Goal: Check status: Check status

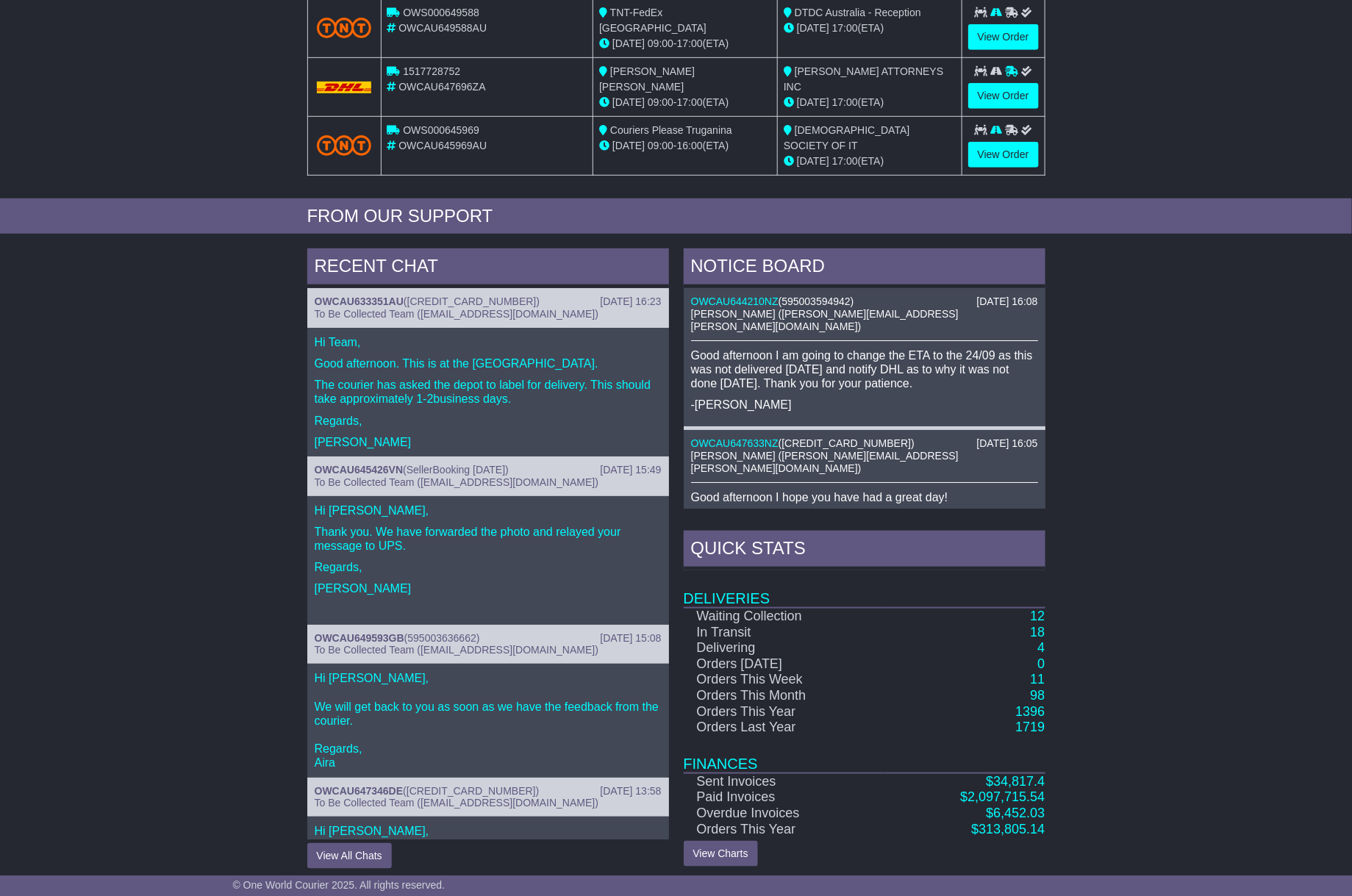
scroll to position [391, 0]
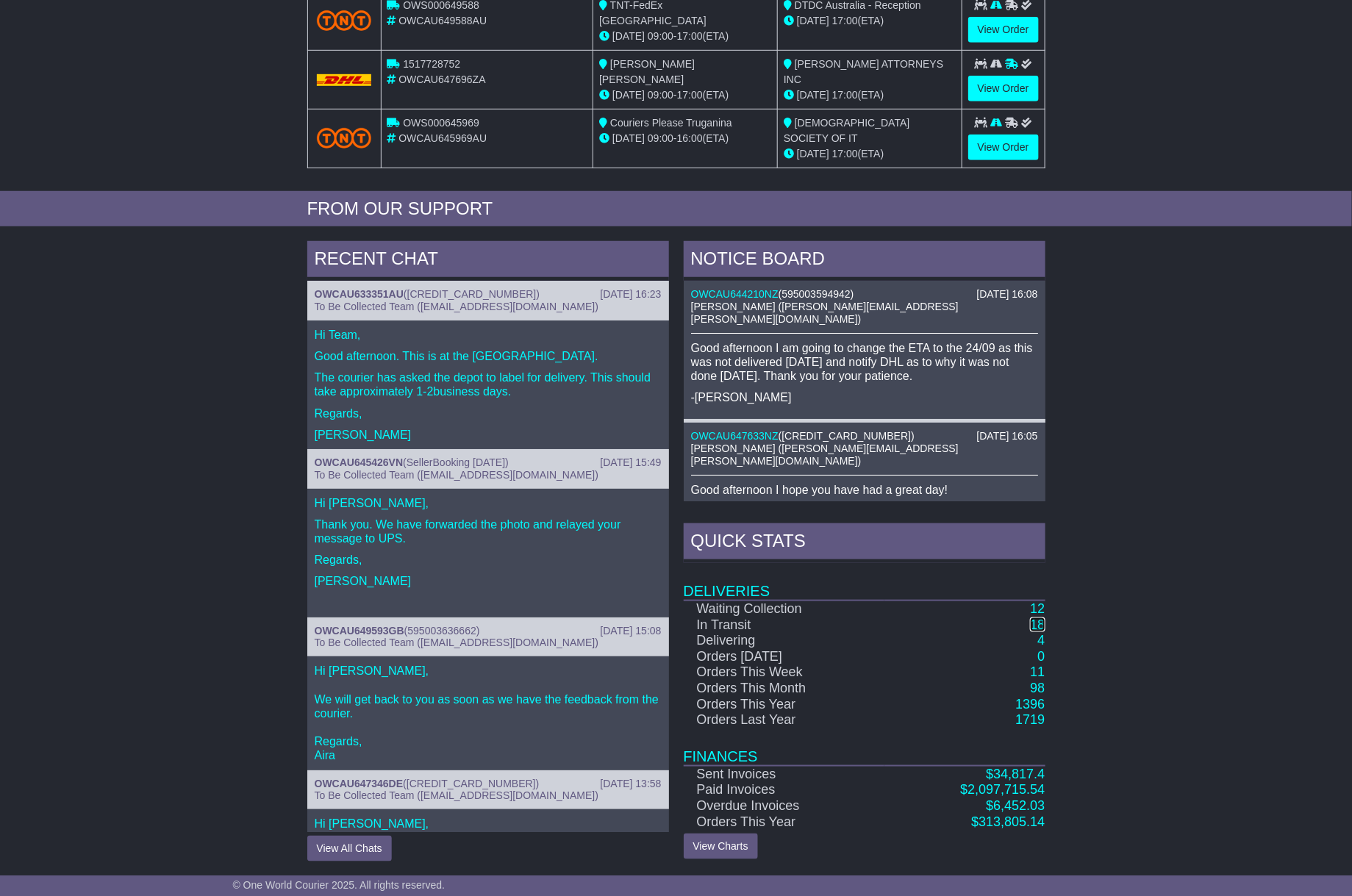
click at [1040, 623] on link "18" at bounding box center [1037, 624] width 15 height 15
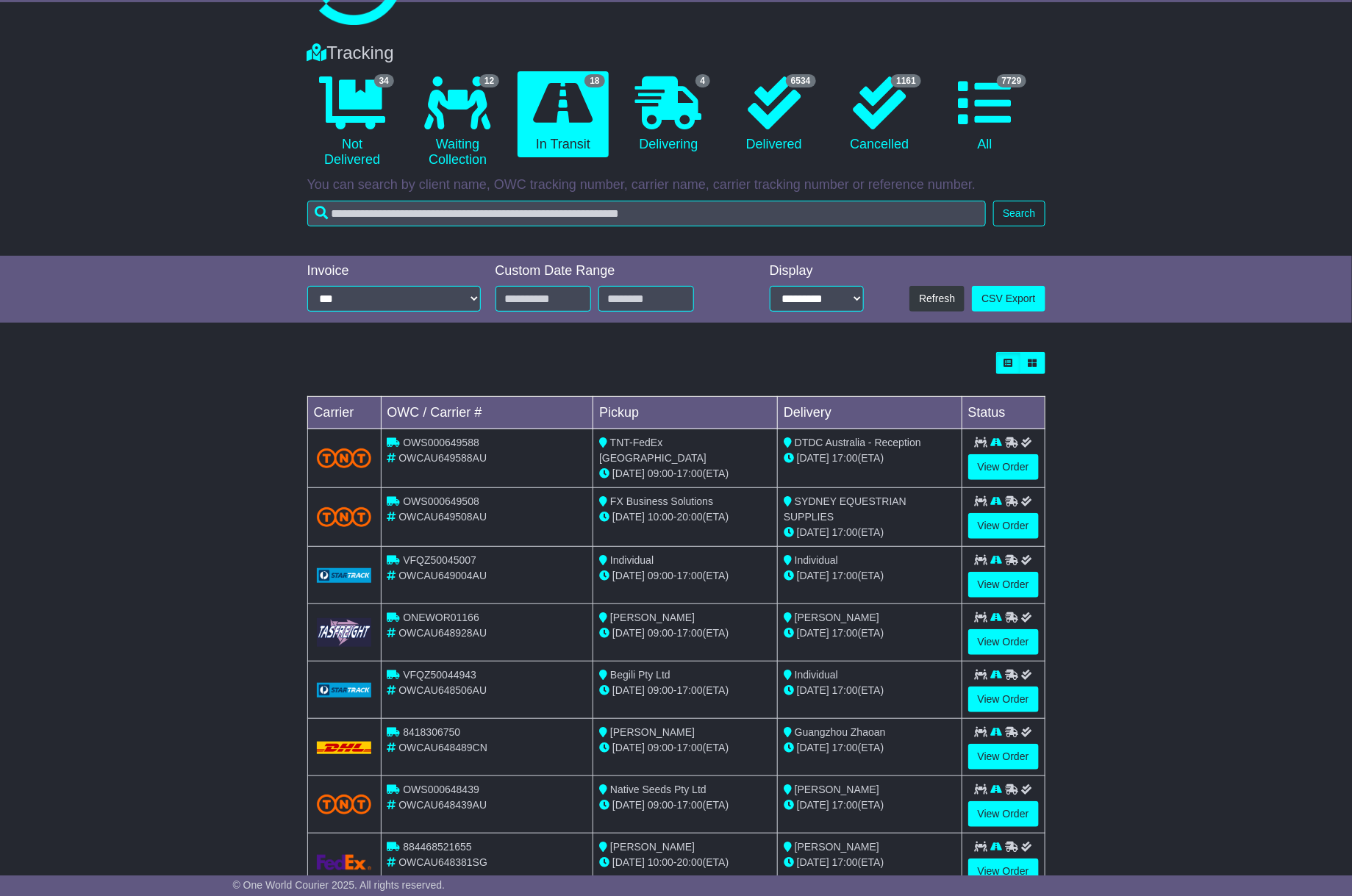
scroll to position [195, 0]
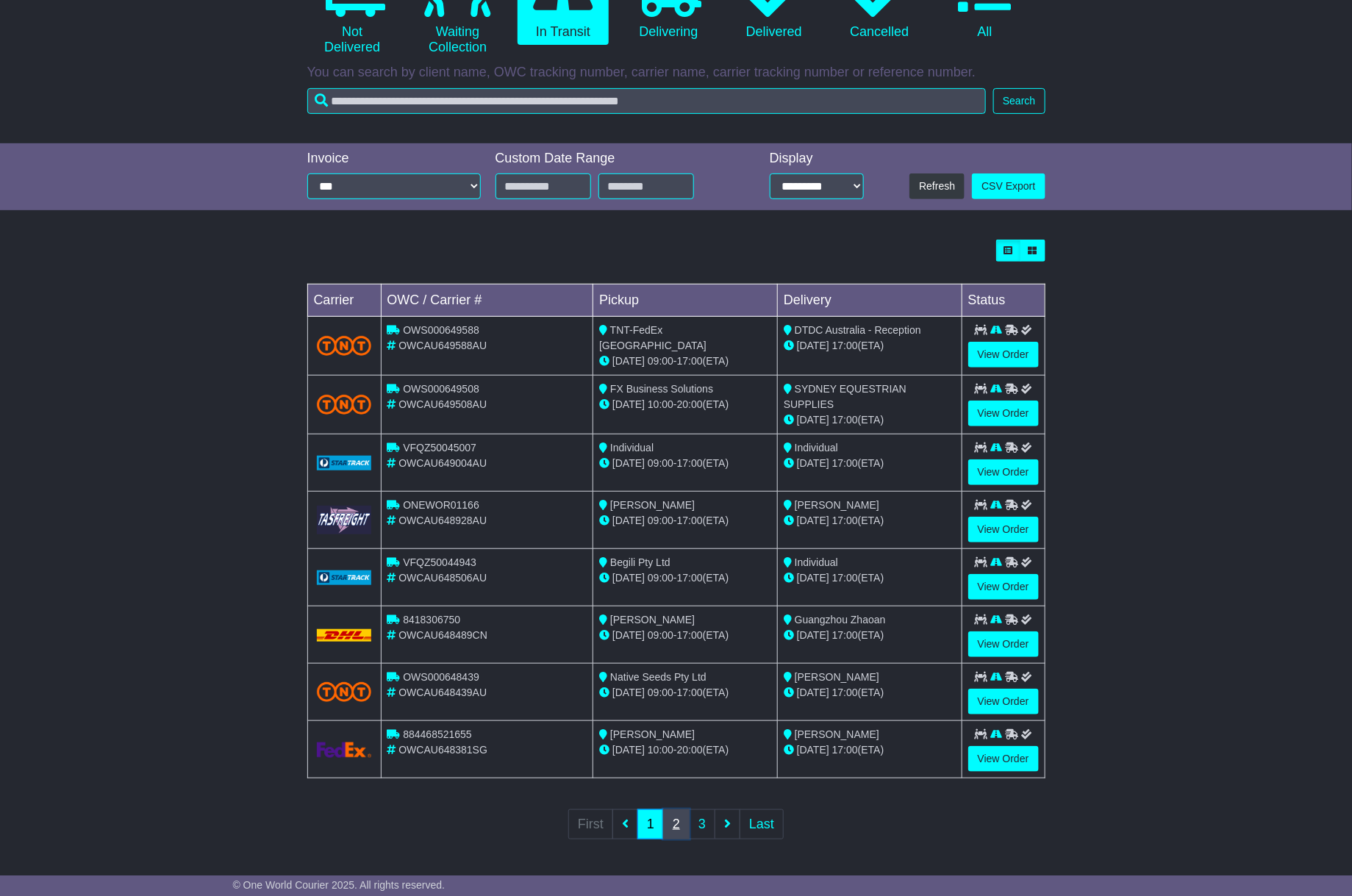
click at [678, 823] on link "2" at bounding box center [676, 824] width 26 height 30
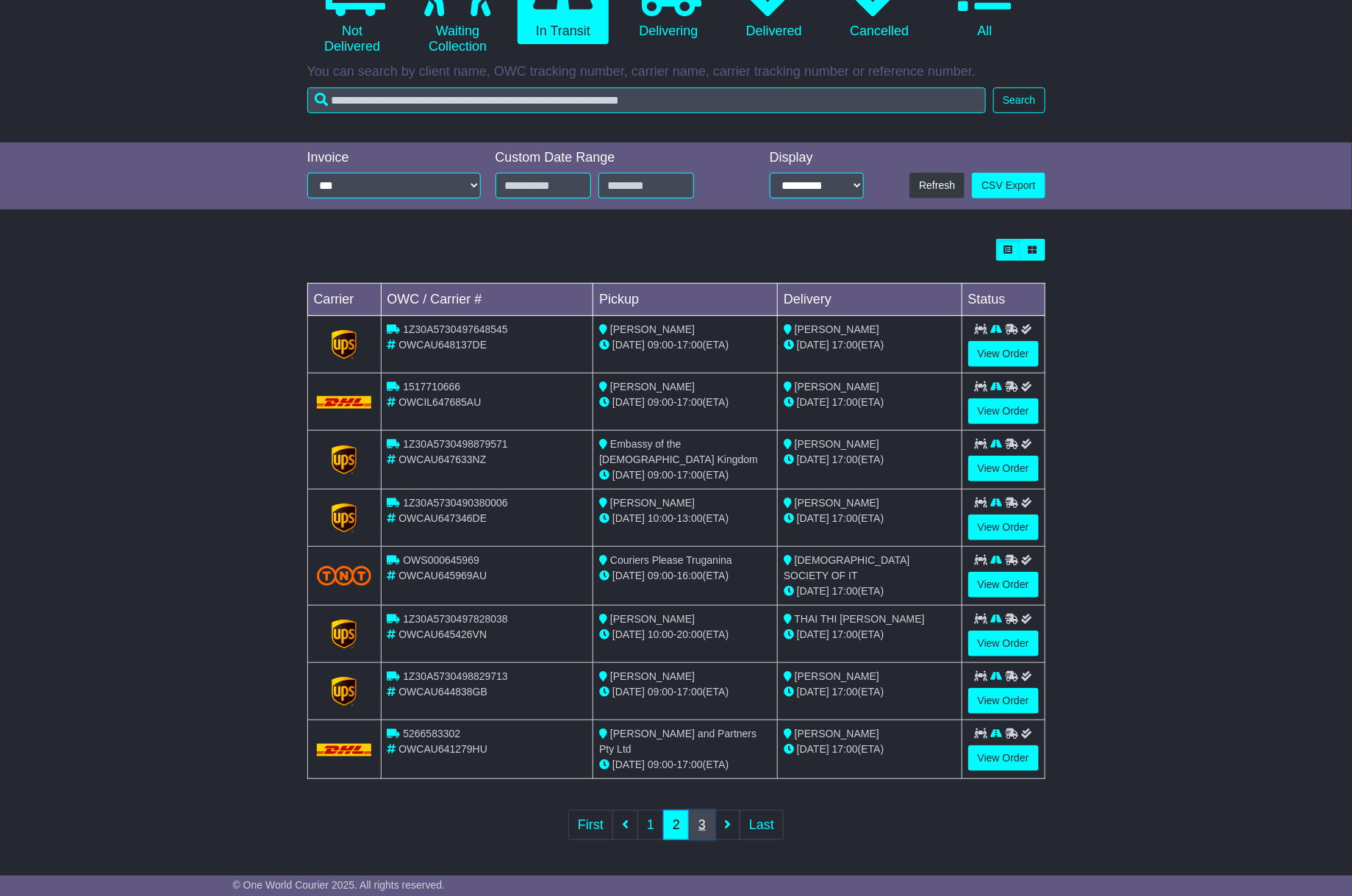
click at [694, 827] on link "3" at bounding box center [702, 824] width 26 height 30
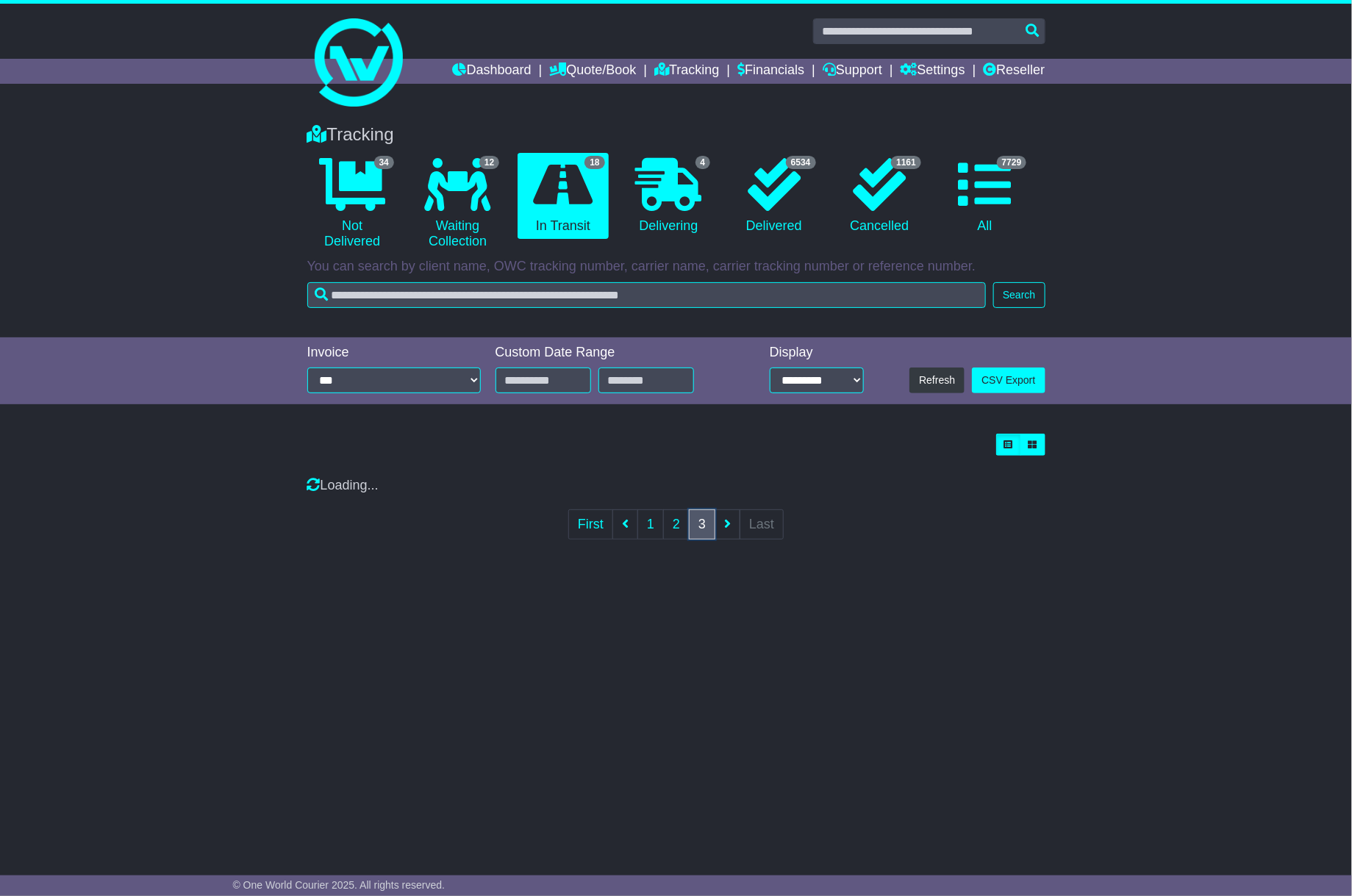
scroll to position [0, 0]
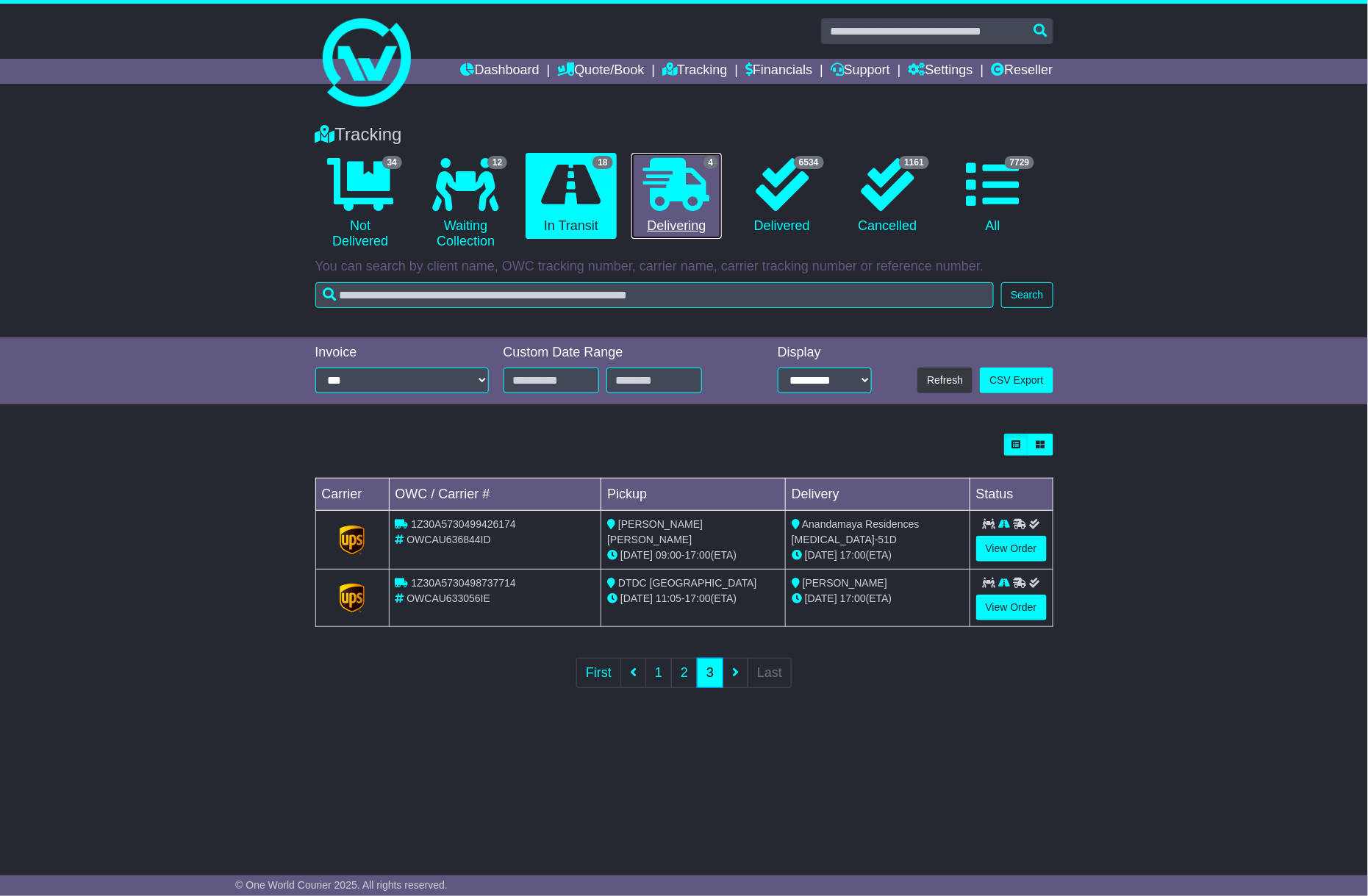
click at [674, 224] on link "4 Delivering" at bounding box center [676, 196] width 90 height 87
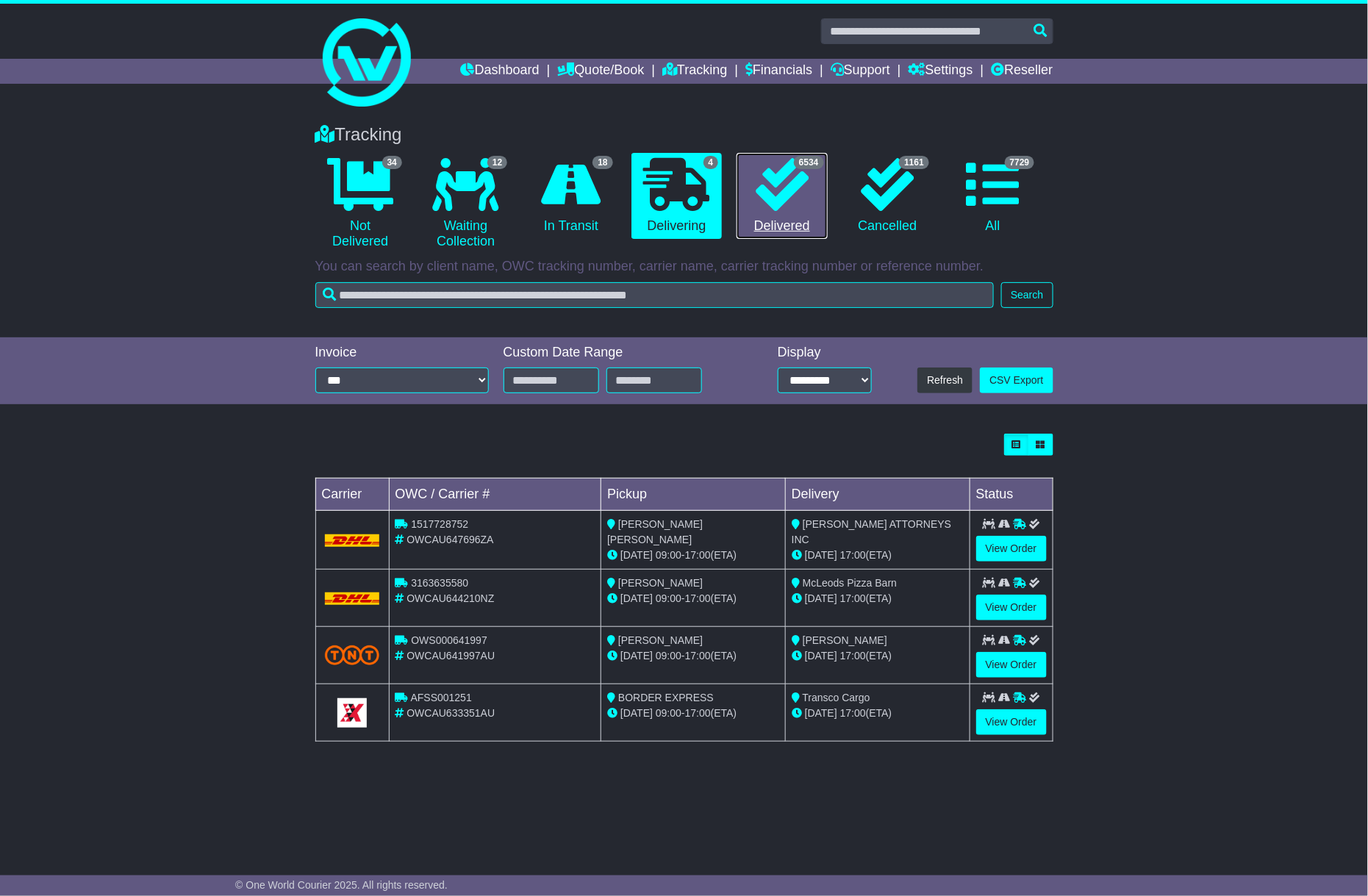
click at [785, 172] on icon at bounding box center [782, 184] width 53 height 53
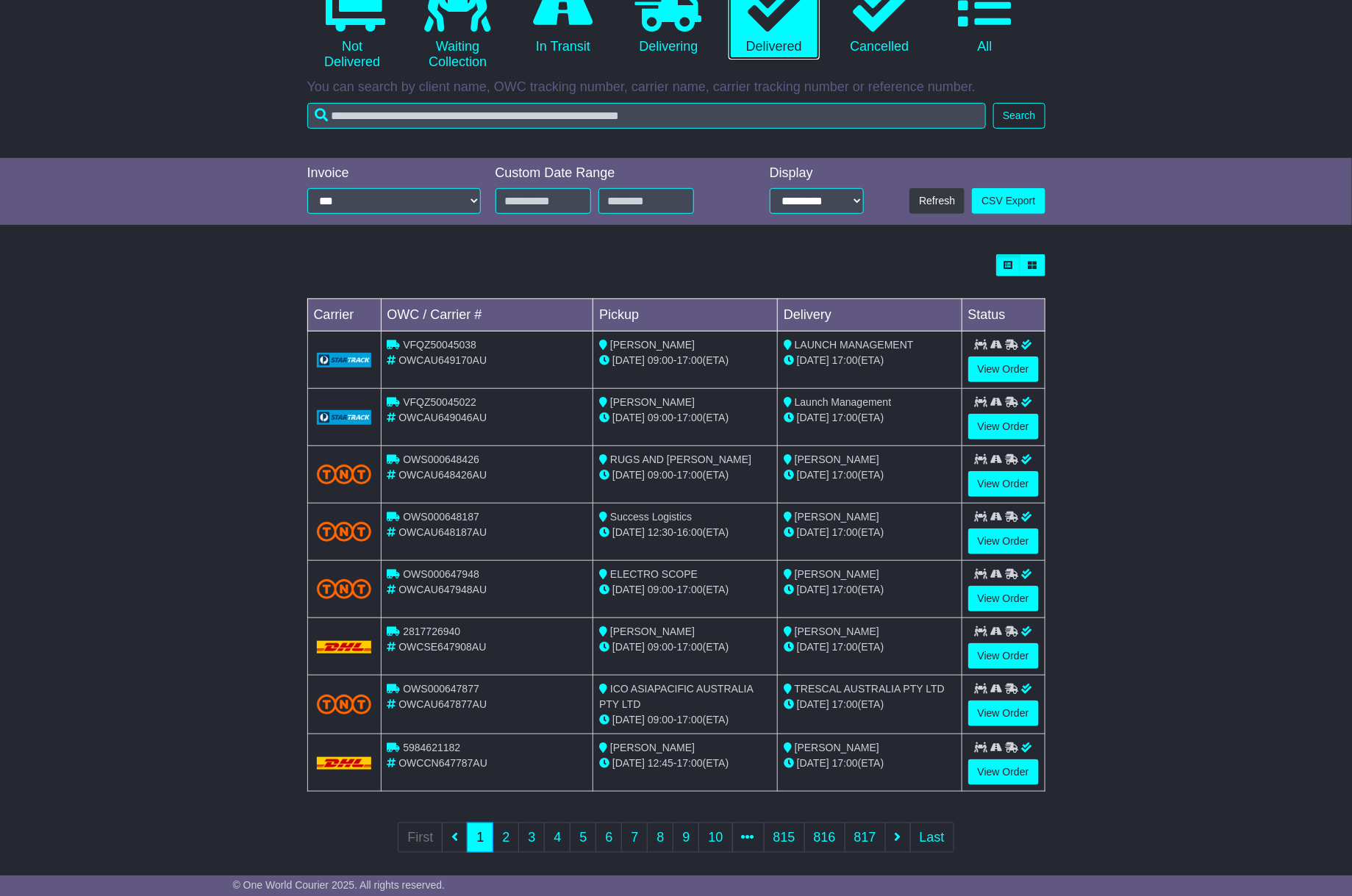
scroll to position [195, 0]
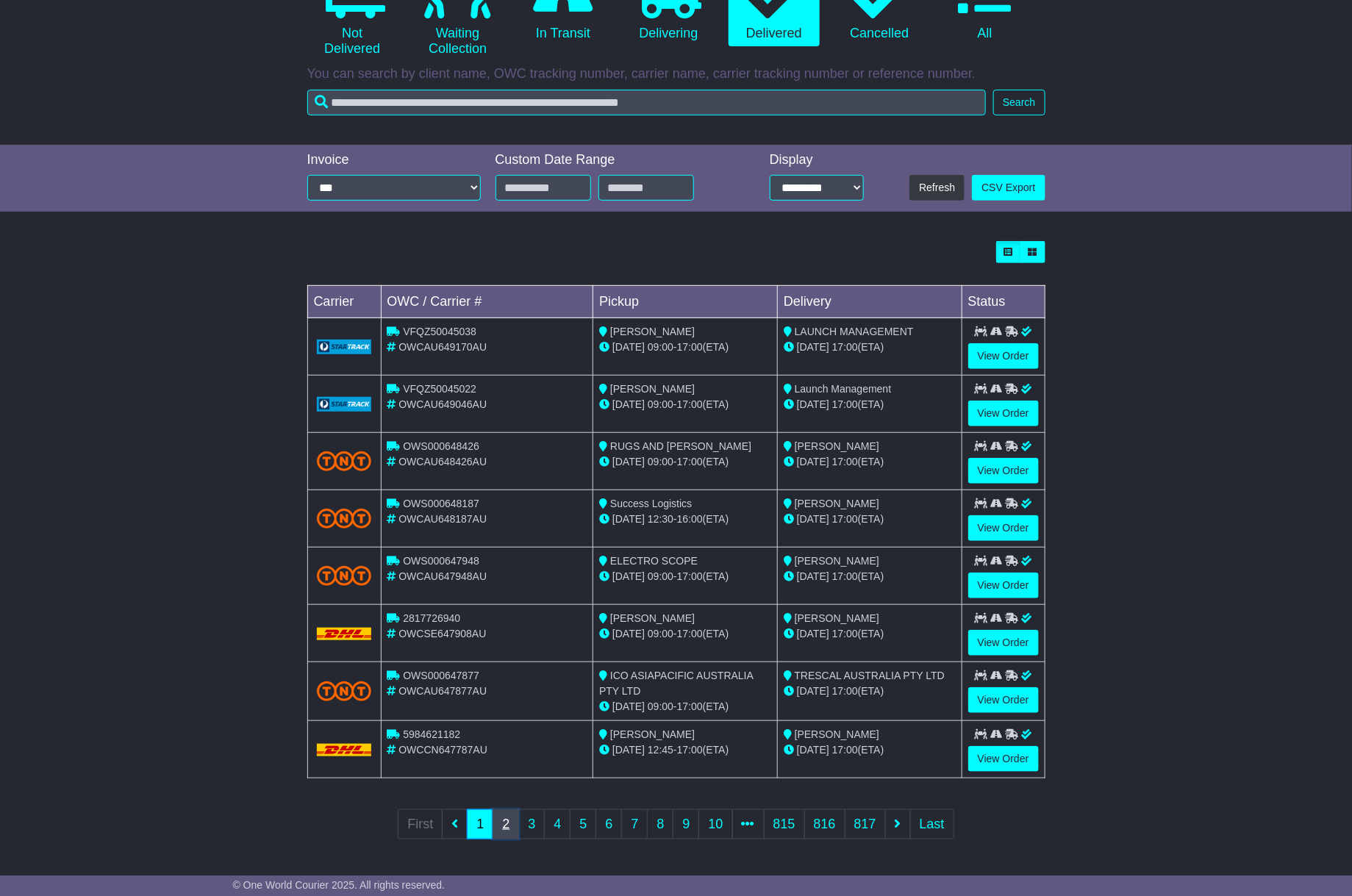
click at [497, 834] on link "2" at bounding box center [506, 824] width 26 height 30
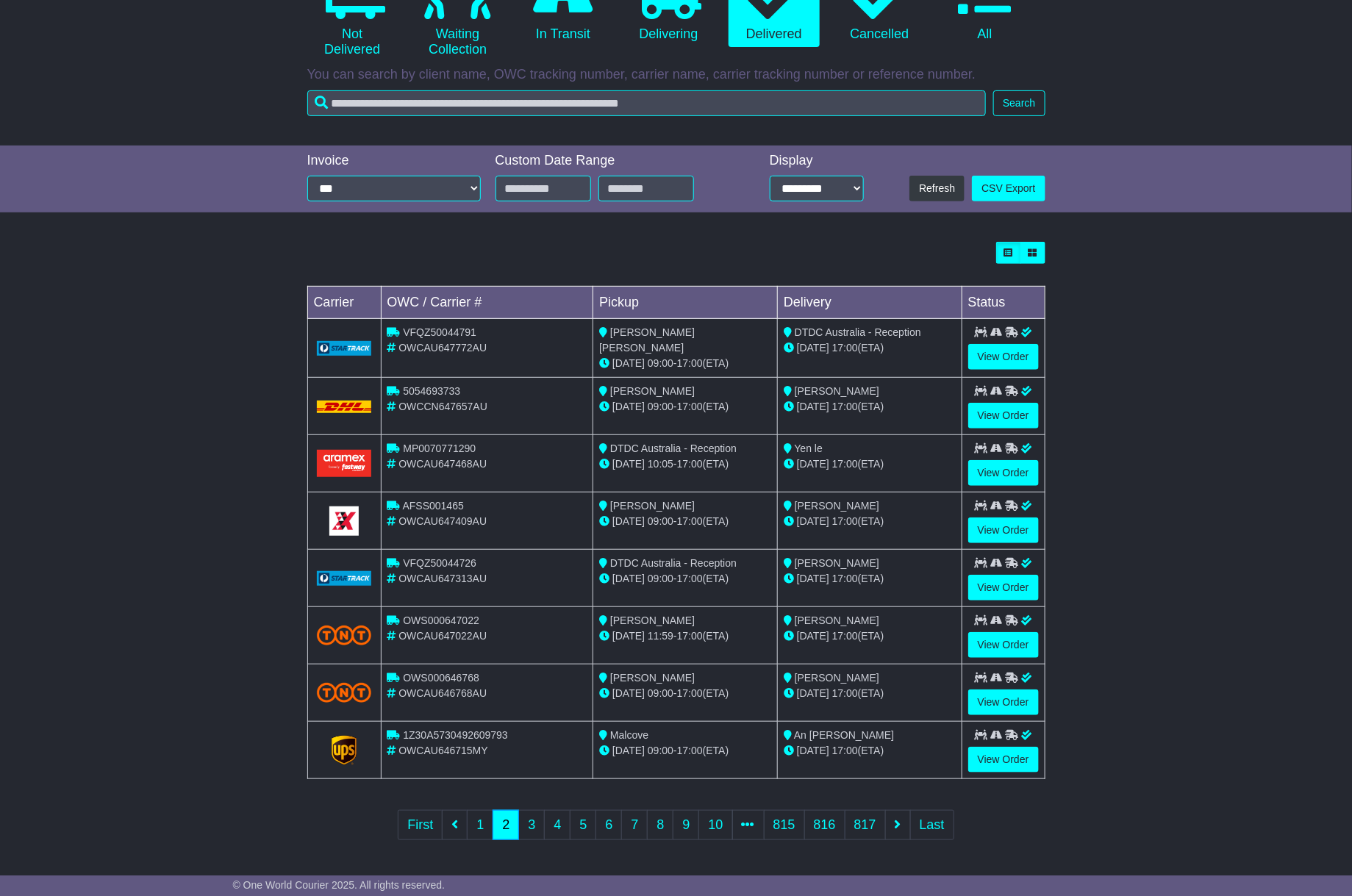
scroll to position [192, 0]
click at [524, 818] on link "3" at bounding box center [531, 824] width 26 height 30
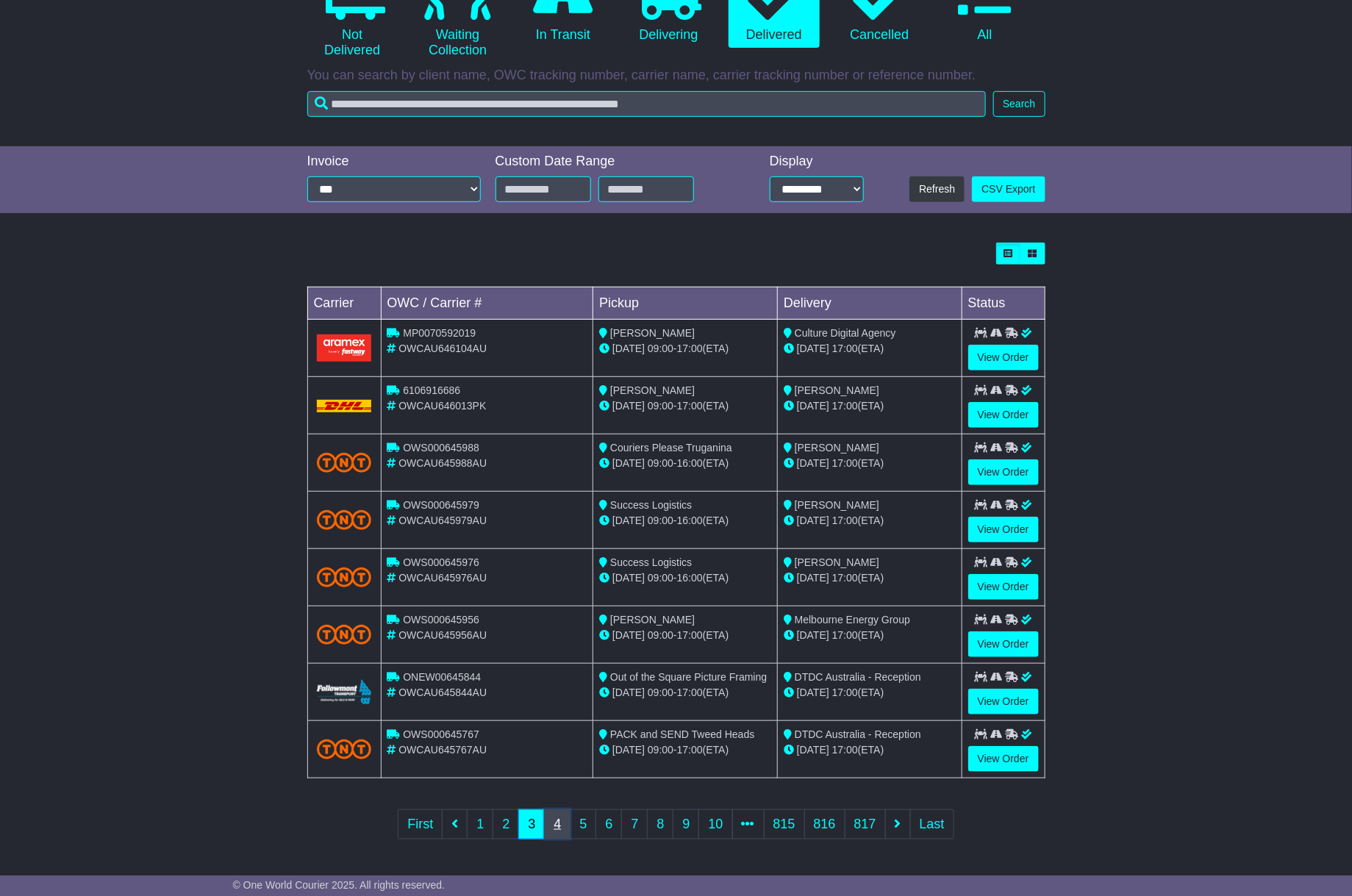
click at [566, 817] on link "4" at bounding box center [557, 824] width 26 height 30
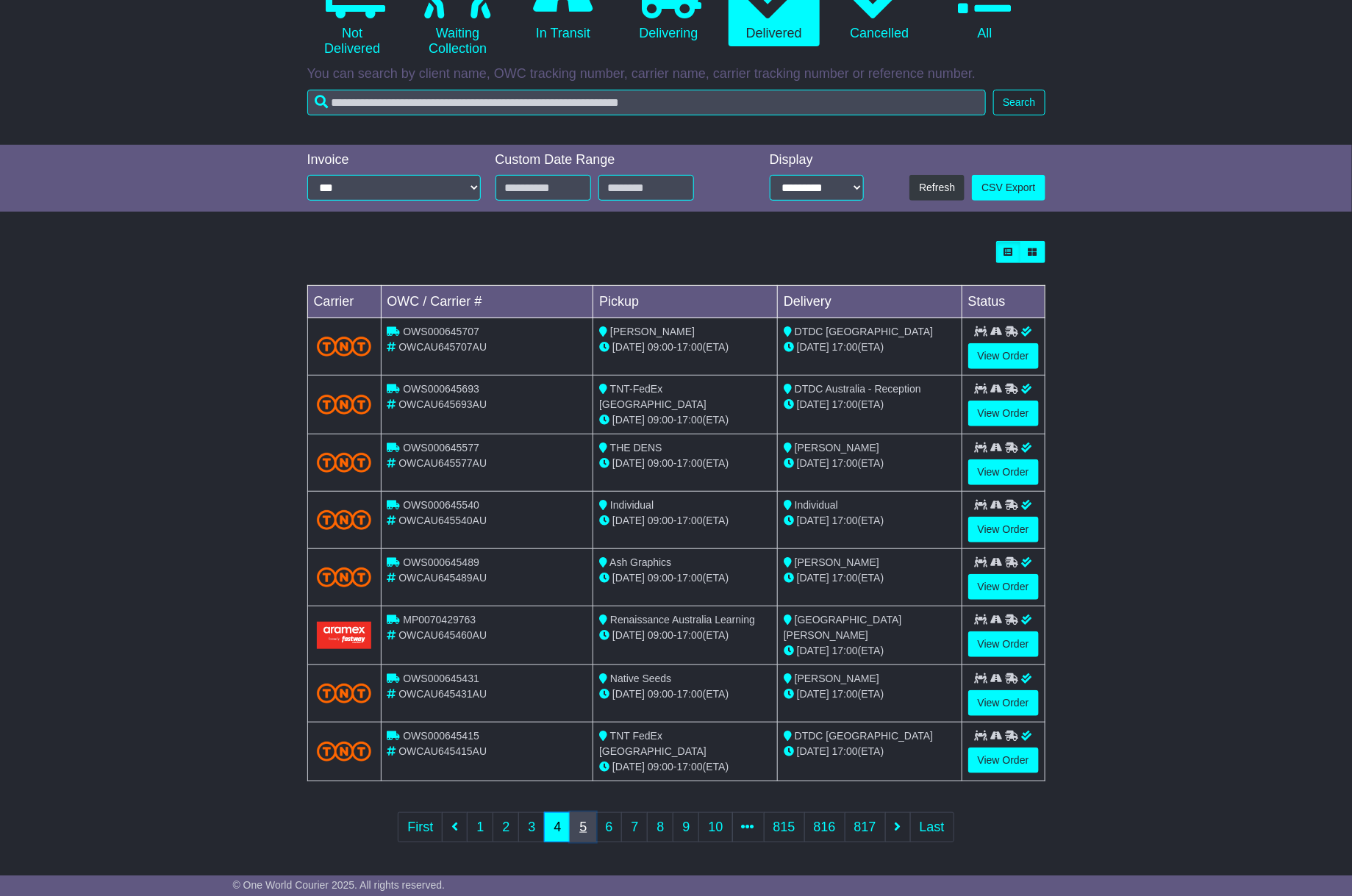
click at [594, 830] on link "5" at bounding box center [583, 827] width 26 height 30
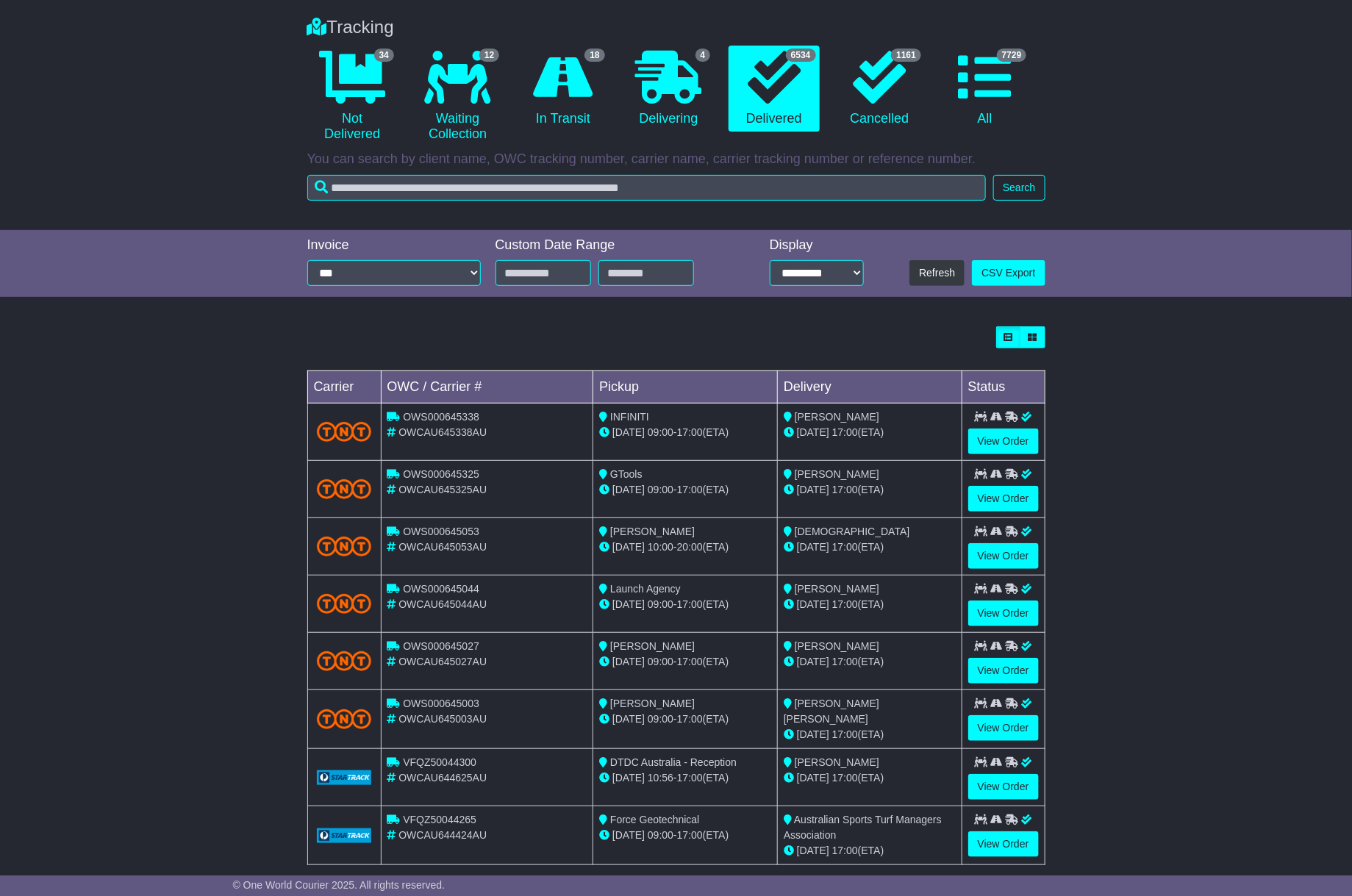
scroll to position [195, 0]
